Goal: Transaction & Acquisition: Download file/media

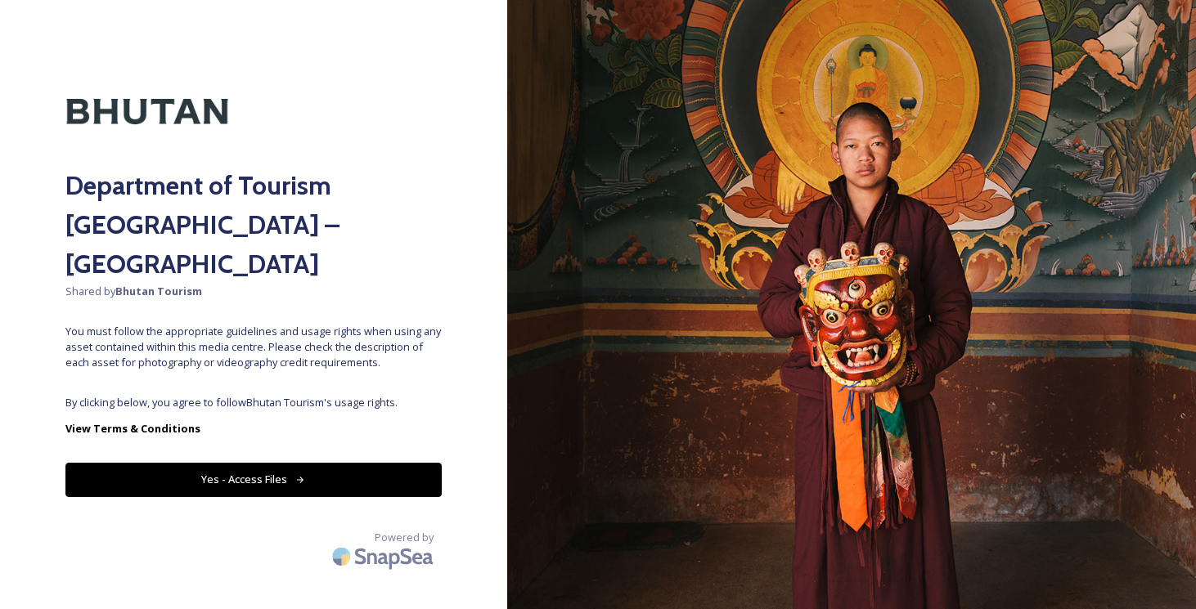
click at [200, 463] on button "Yes - Access Files" at bounding box center [253, 480] width 376 height 34
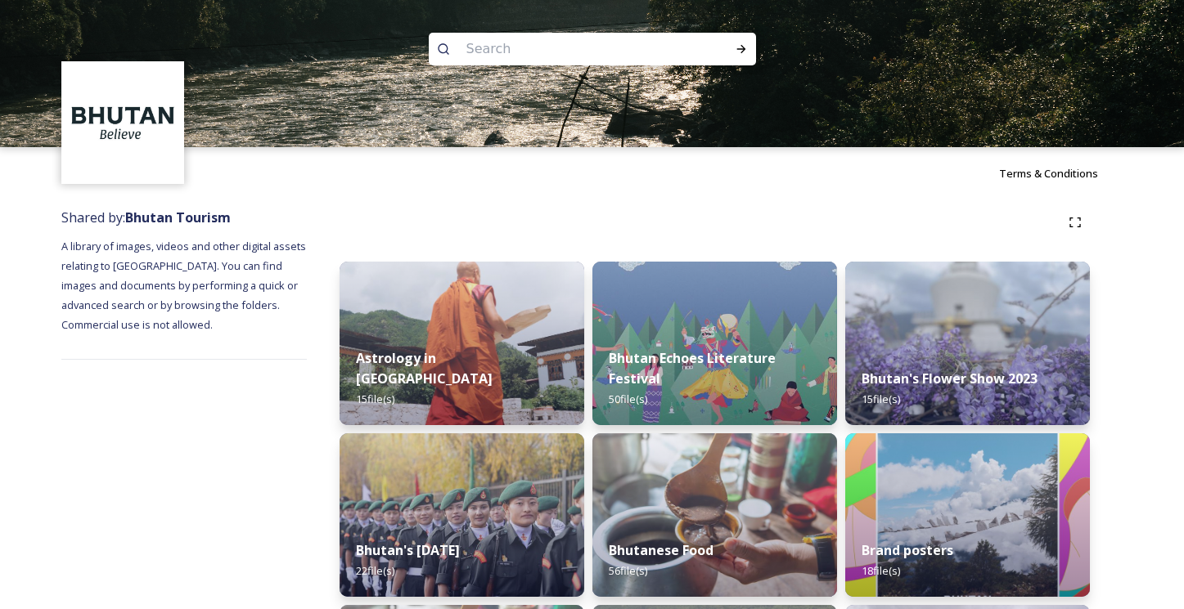
click at [494, 38] on input at bounding box center [570, 49] width 224 height 36
type input "paro"
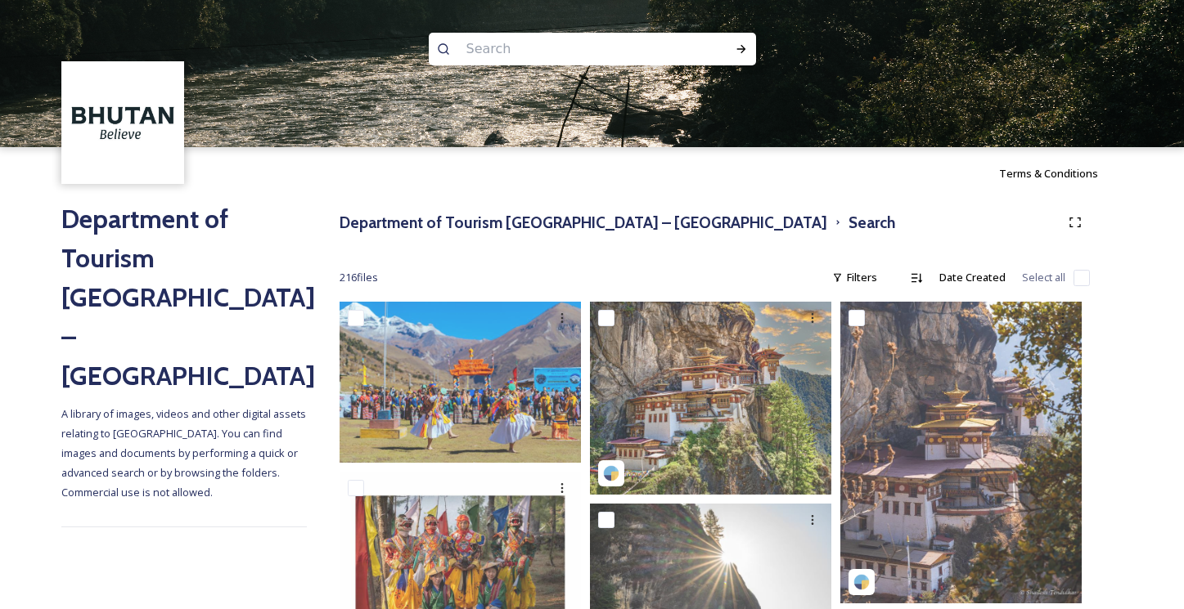
click at [524, 58] on input at bounding box center [570, 49] width 224 height 36
type input "kyichu"
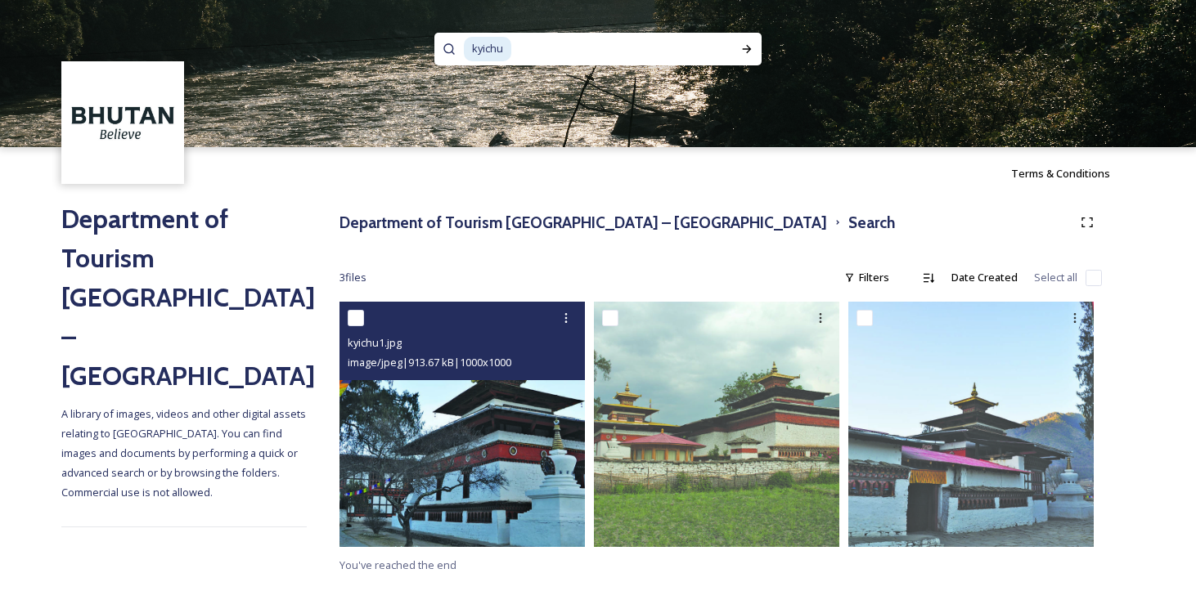
click at [469, 473] on img at bounding box center [461, 424] width 245 height 245
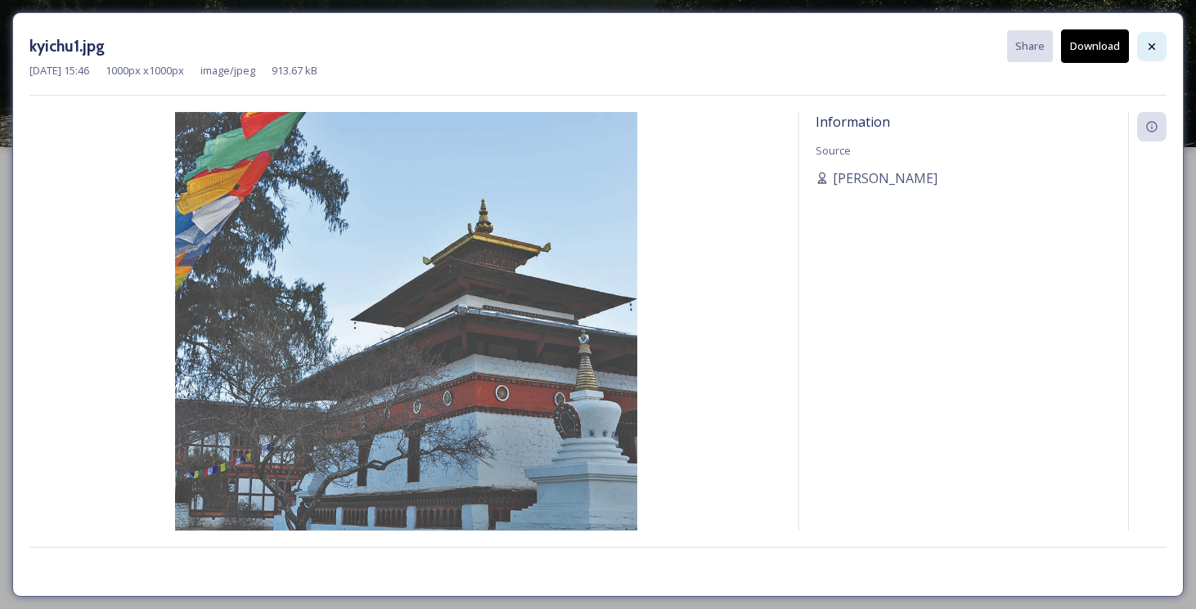
click at [1150, 48] on icon at bounding box center [1151, 46] width 13 height 13
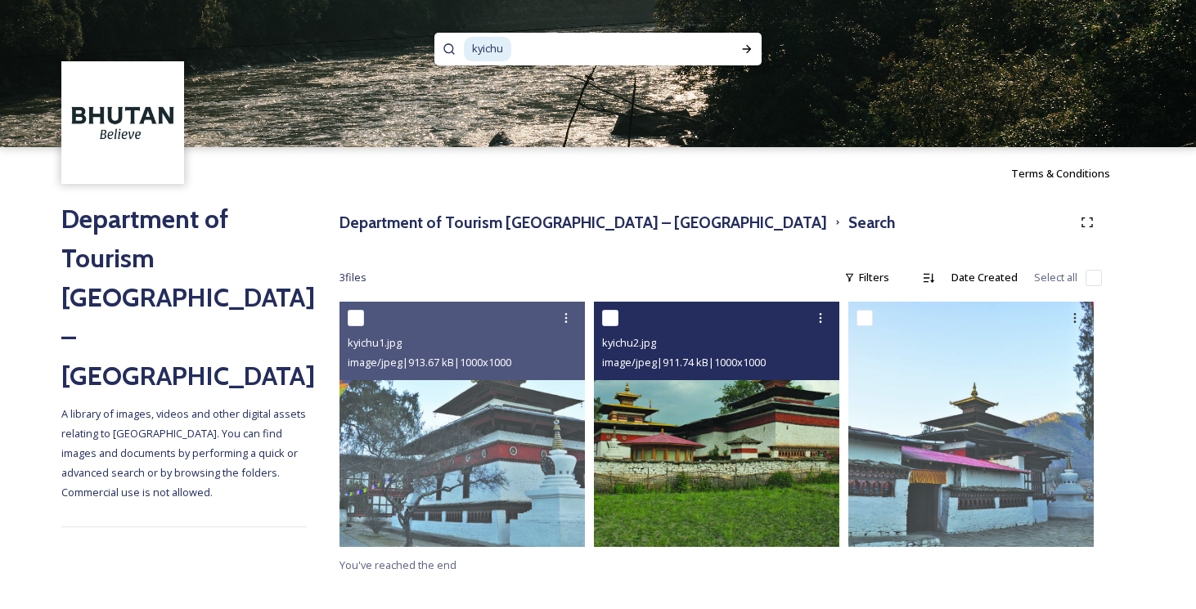
click at [796, 451] on img at bounding box center [716, 424] width 245 height 245
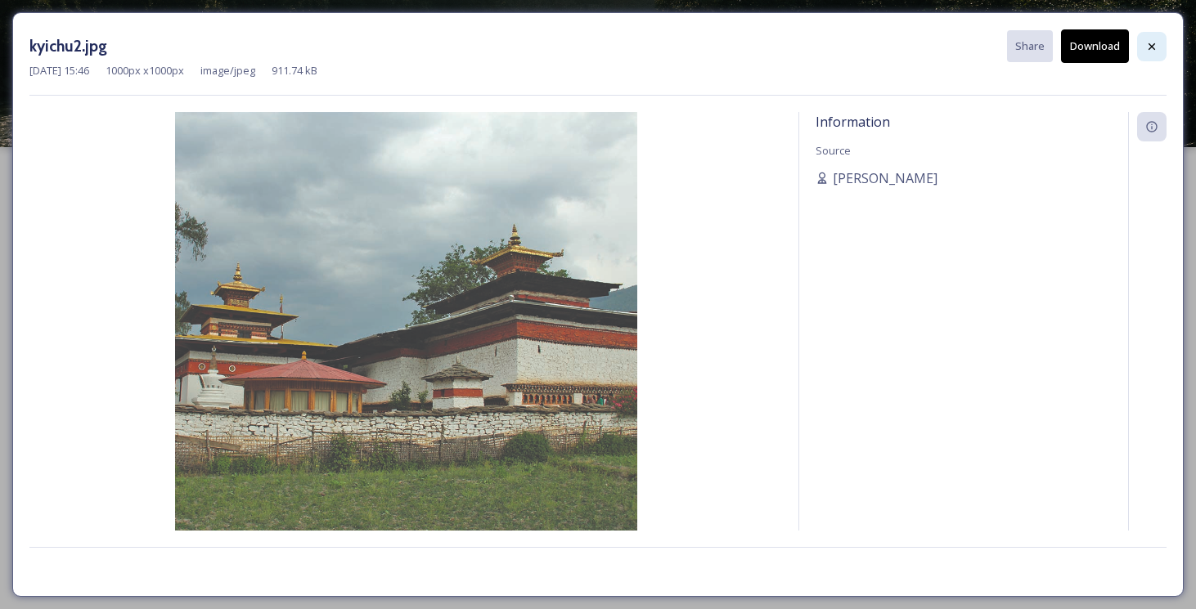
click at [1157, 43] on icon at bounding box center [1151, 46] width 13 height 13
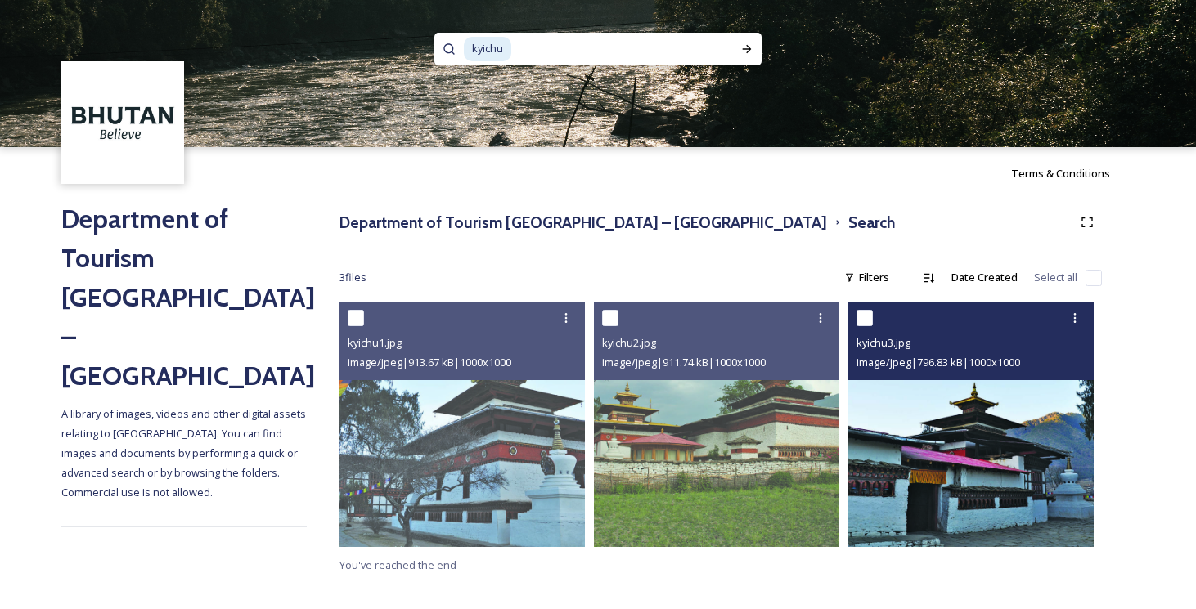
click at [1007, 413] on img at bounding box center [970, 424] width 245 height 245
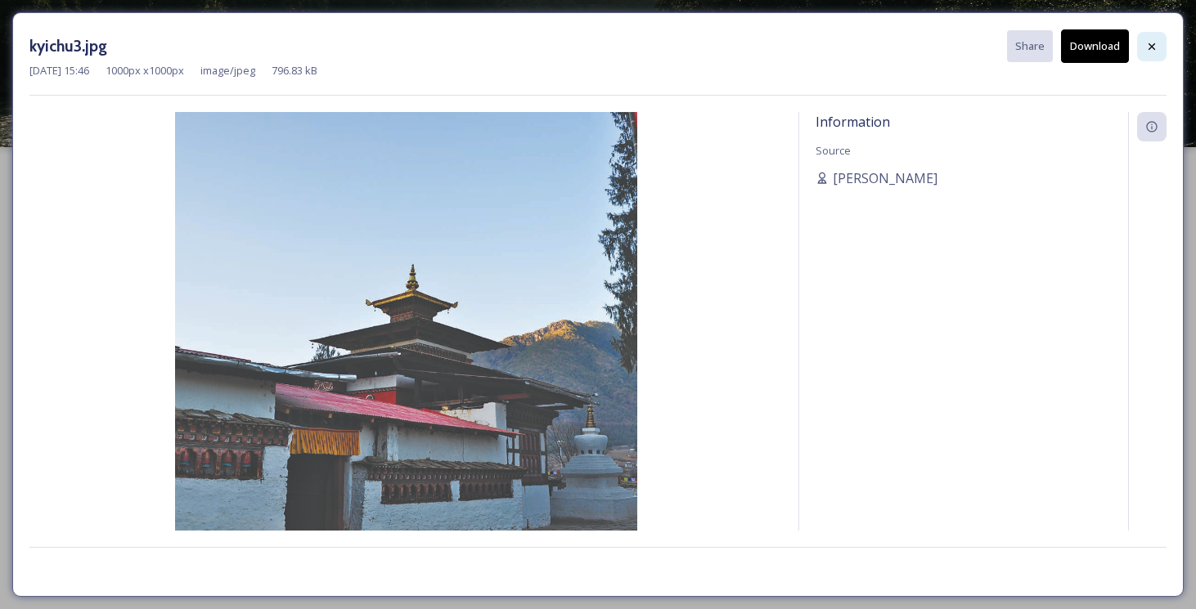
click at [1156, 43] on icon at bounding box center [1151, 46] width 13 height 13
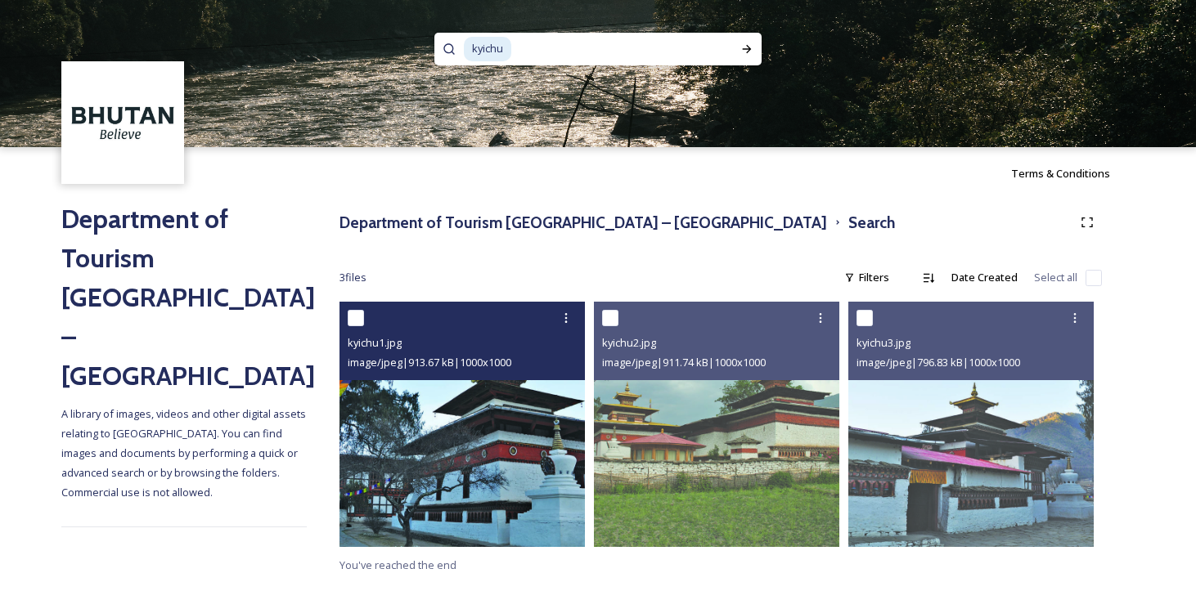
click at [433, 471] on img at bounding box center [461, 424] width 245 height 245
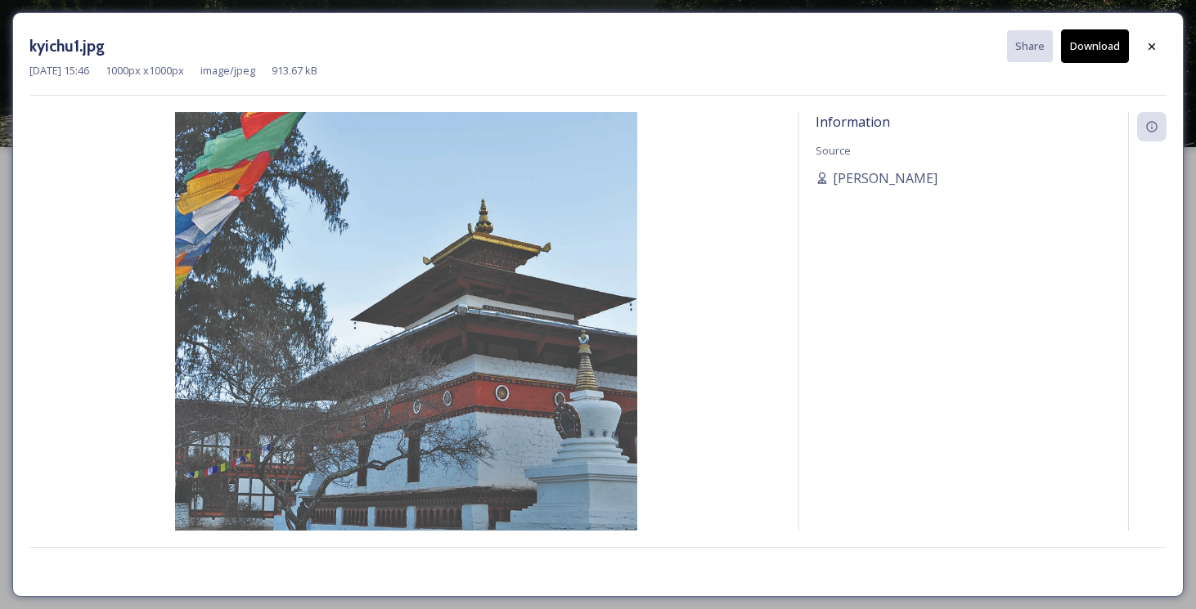
click at [1085, 48] on button "Download" at bounding box center [1095, 46] width 68 height 34
click at [1159, 40] on div at bounding box center [1151, 46] width 29 height 29
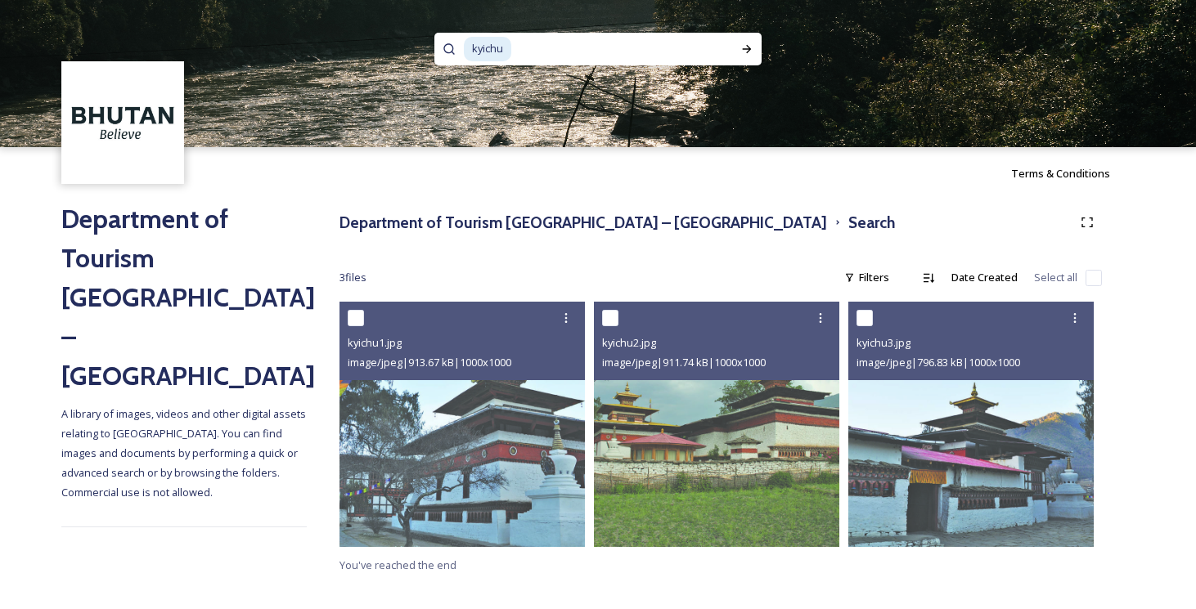
click at [610, 50] on input at bounding box center [613, 49] width 200 height 36
type input "k"
type input "taktsang"
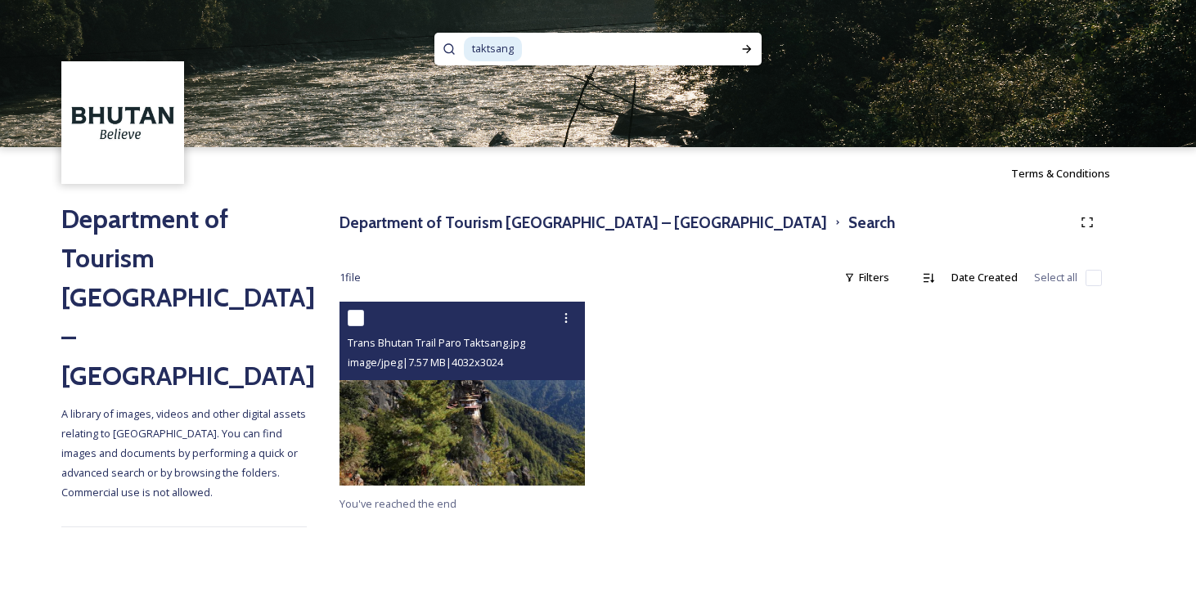
click at [496, 425] on img at bounding box center [461, 394] width 245 height 184
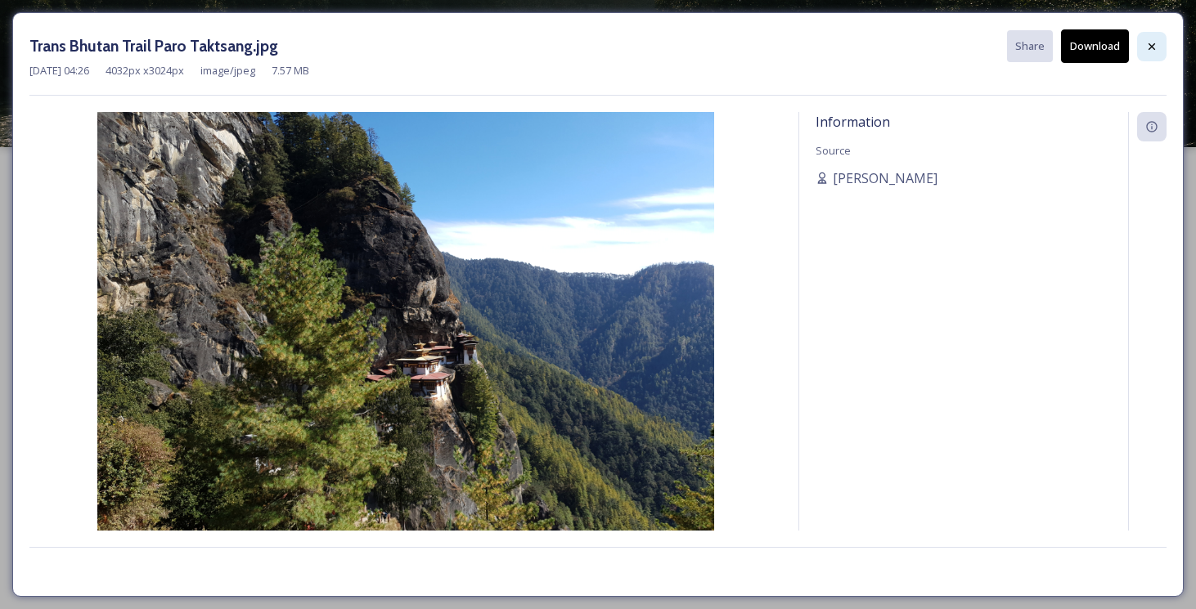
click at [1151, 43] on icon at bounding box center [1151, 46] width 13 height 13
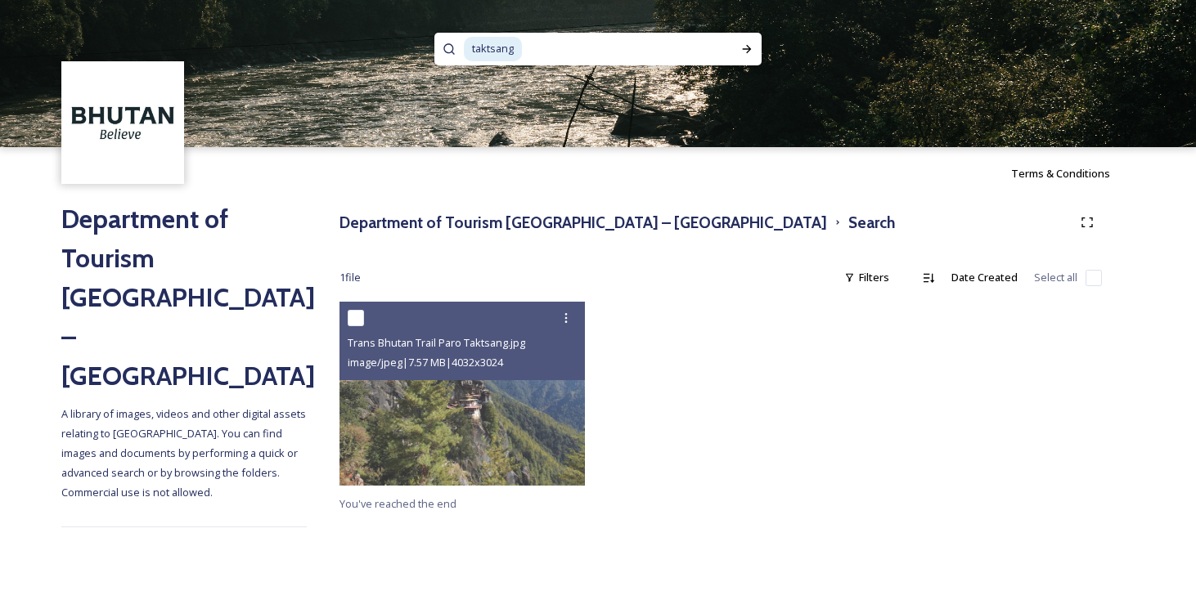
click at [602, 56] on input at bounding box center [620, 49] width 195 height 36
type input "taktshang"
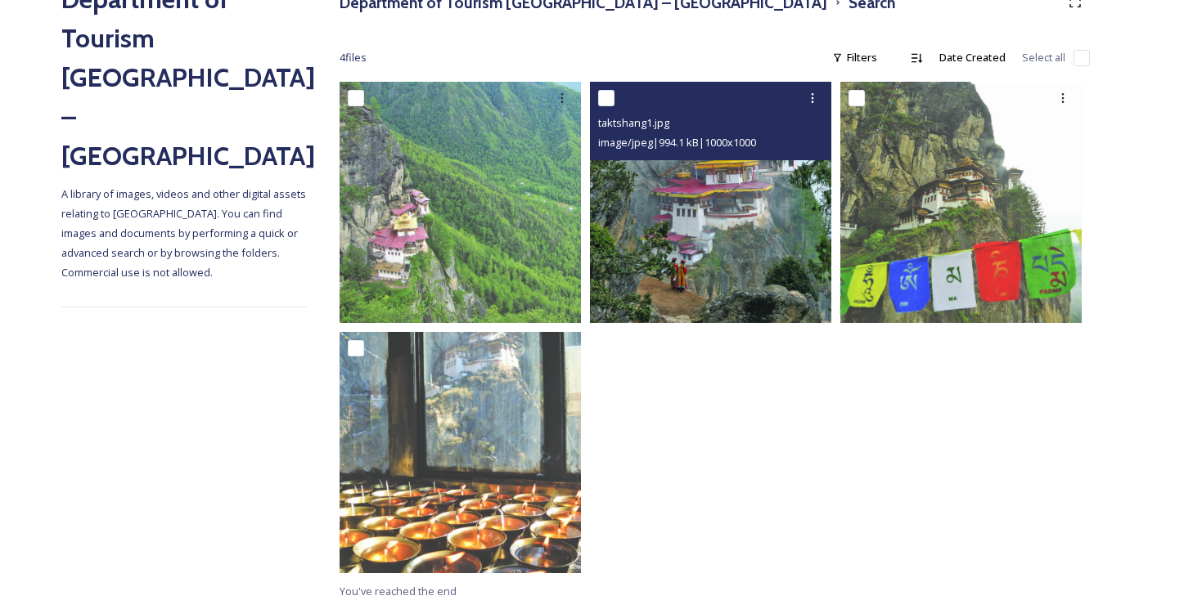
scroll to position [212, 0]
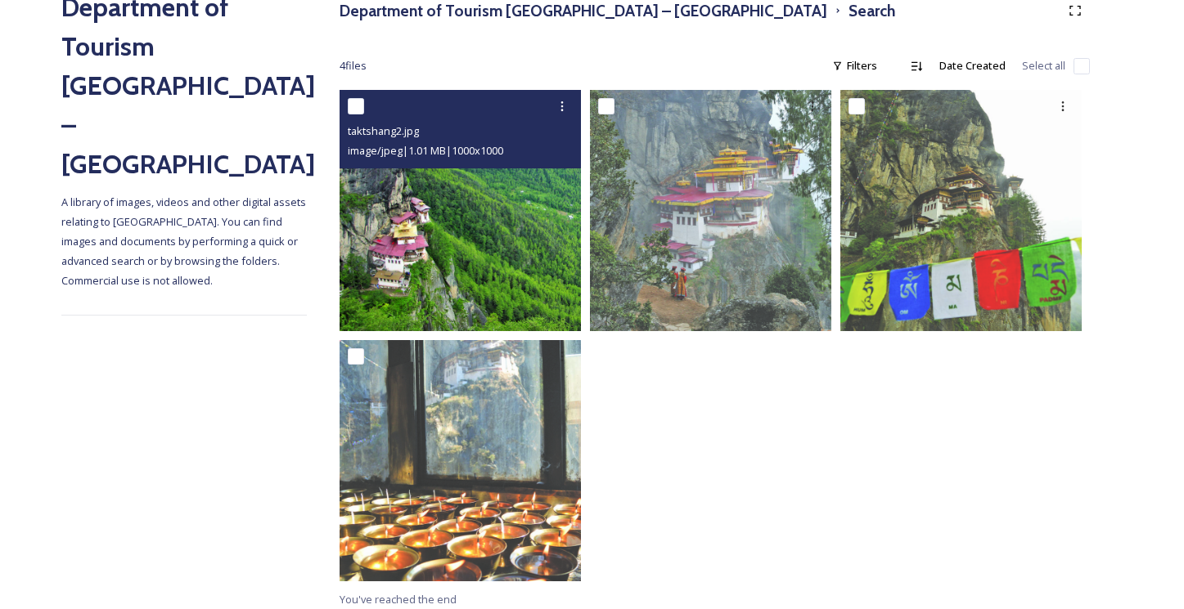
click at [519, 312] on img at bounding box center [459, 210] width 241 height 241
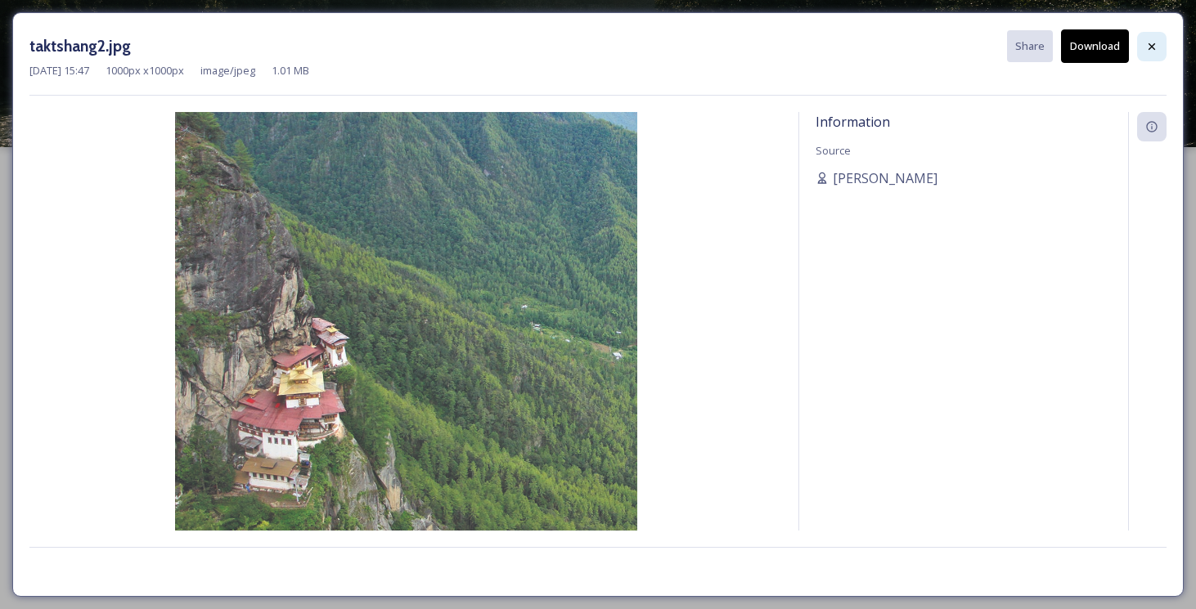
click at [1165, 50] on div at bounding box center [1151, 46] width 29 height 29
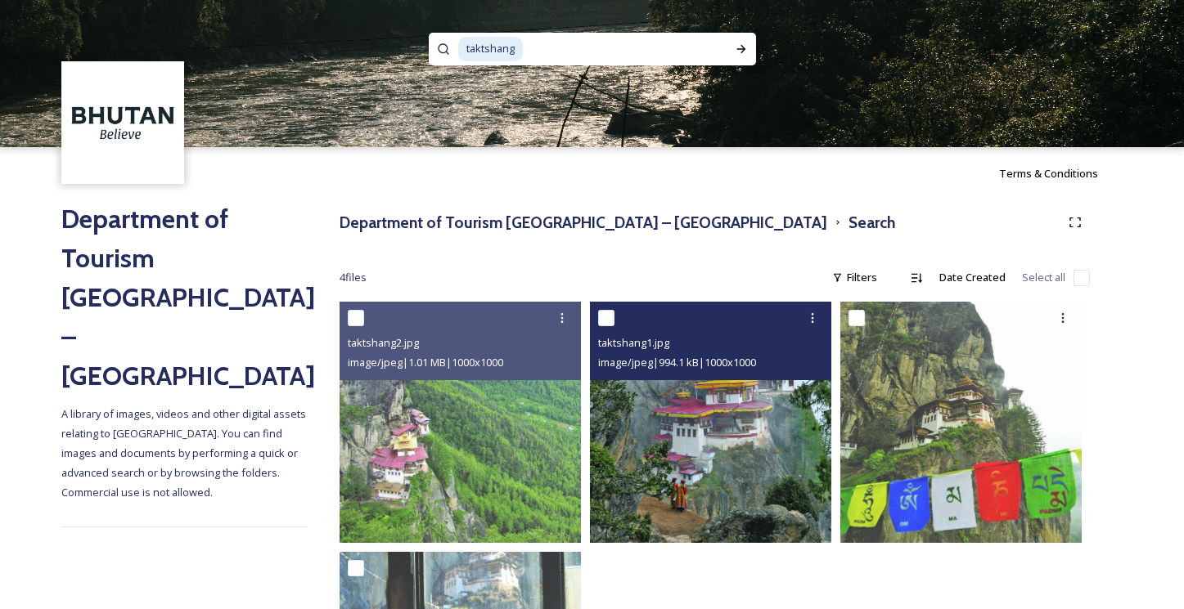
click at [744, 451] on img at bounding box center [710, 422] width 241 height 241
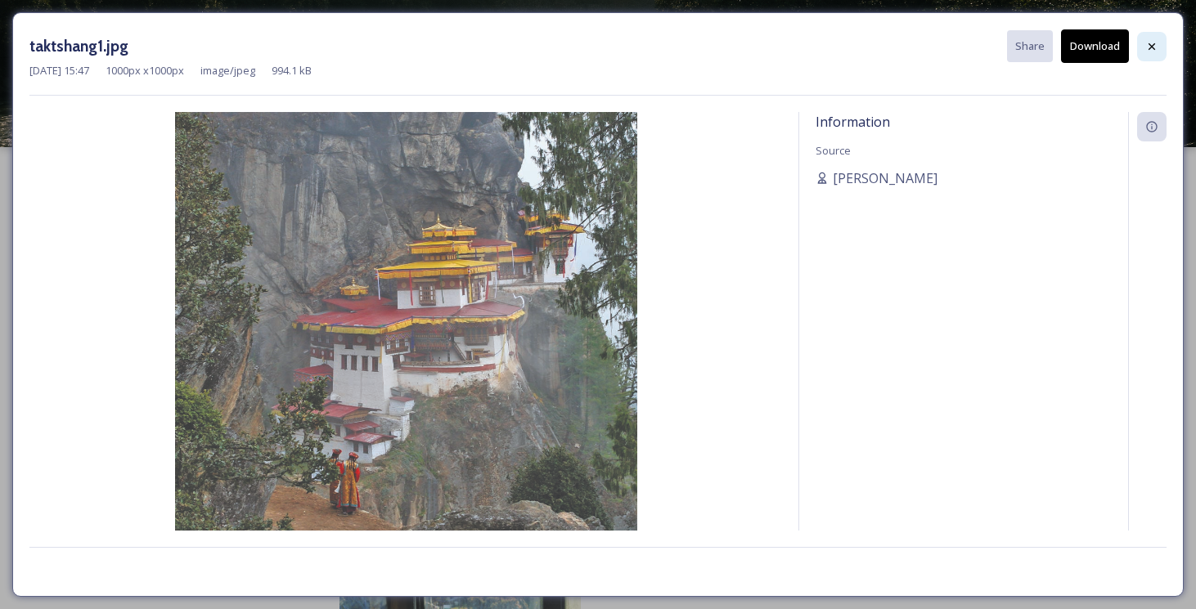
click at [1157, 46] on icon at bounding box center [1151, 46] width 13 height 13
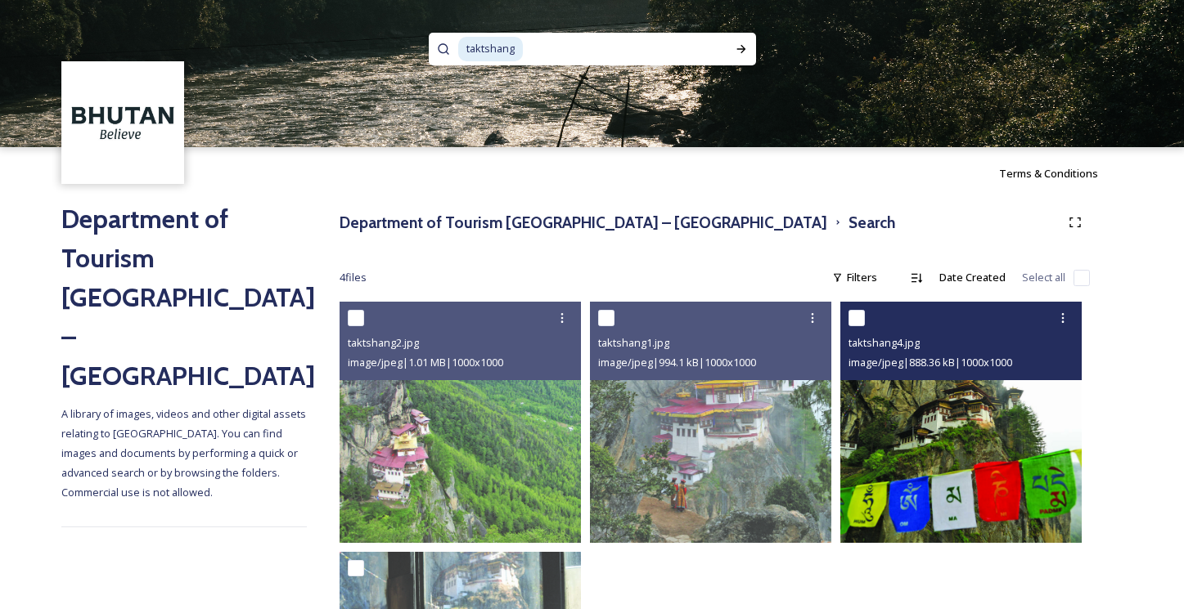
click at [932, 403] on img at bounding box center [960, 422] width 241 height 241
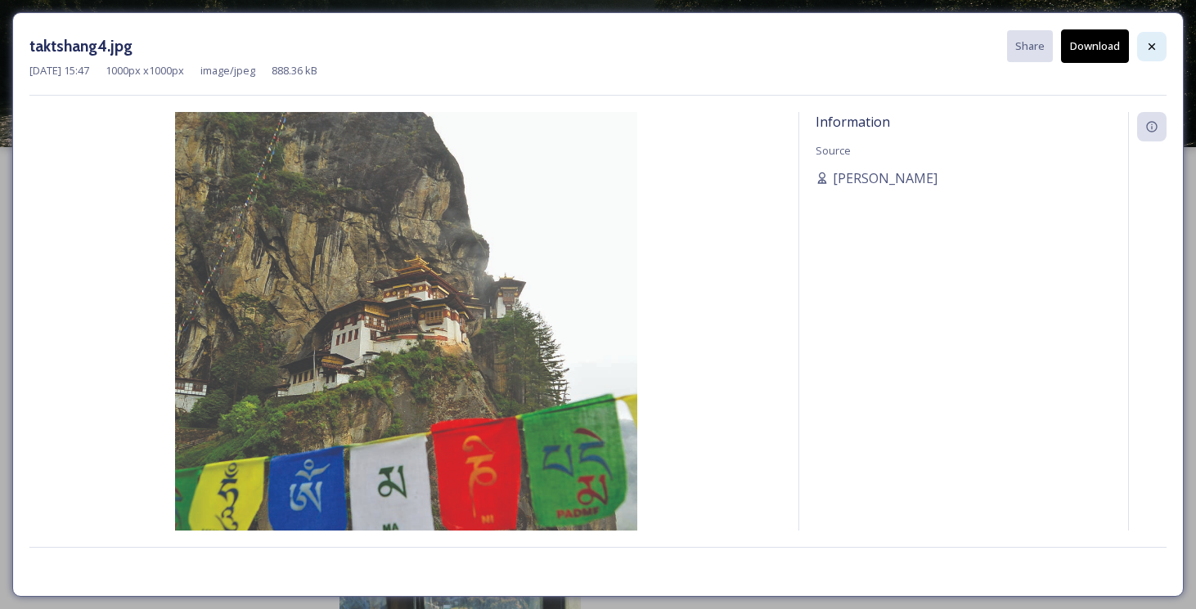
click at [1157, 38] on div at bounding box center [1151, 46] width 29 height 29
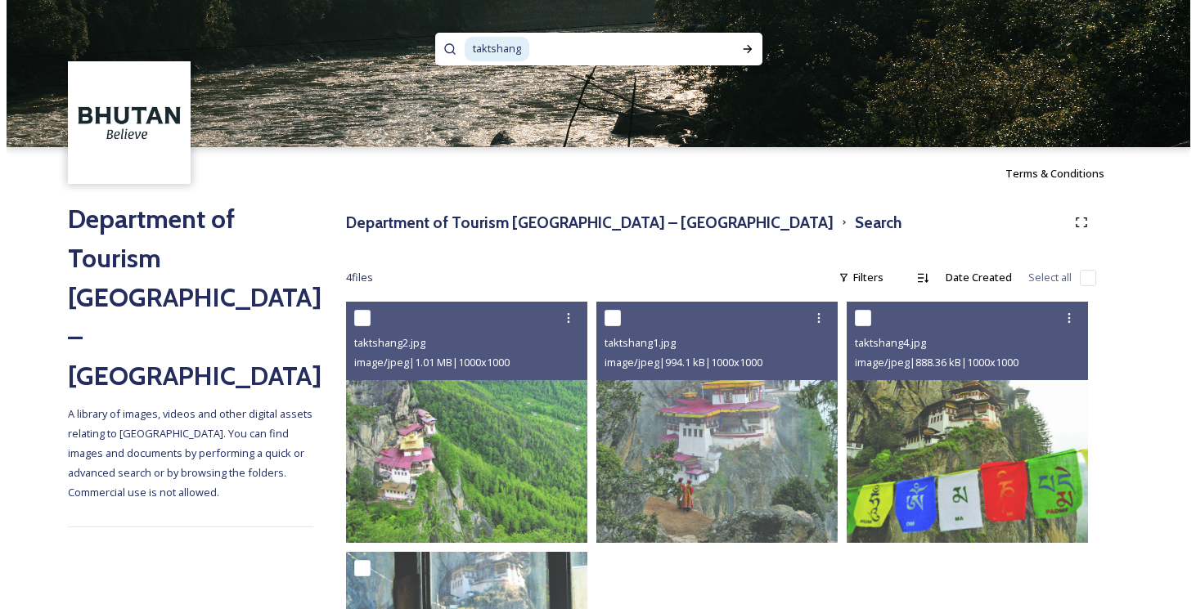
scroll to position [220, 0]
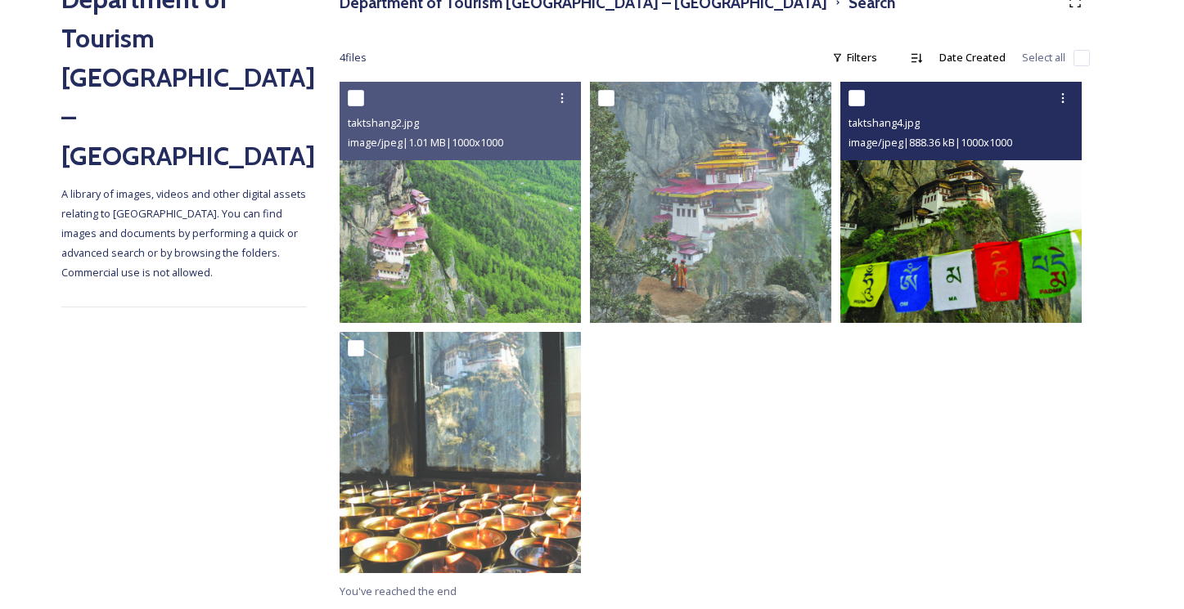
click at [974, 230] on img at bounding box center [960, 202] width 241 height 241
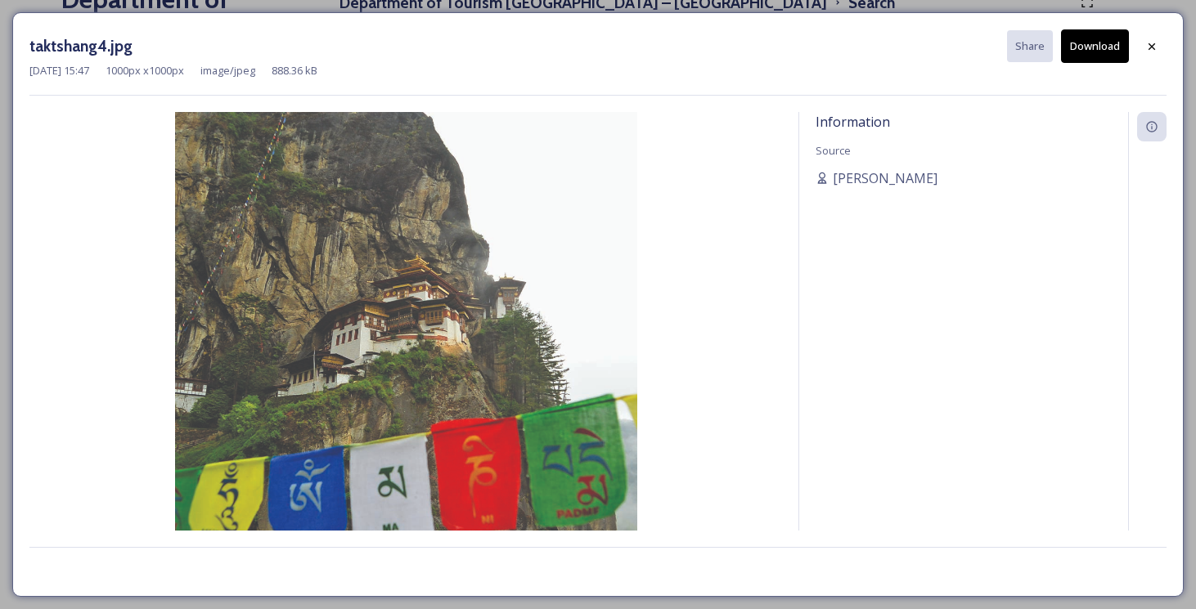
click at [1093, 43] on button "Download" at bounding box center [1095, 46] width 68 height 34
